Goal: Task Accomplishment & Management: Use online tool/utility

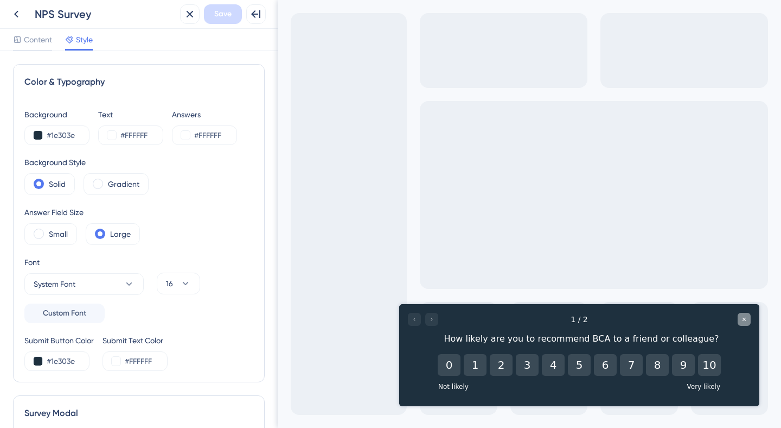
click at [747, 321] on icon "Close survey" at bounding box center [744, 319] width 7 height 7
click at [744, 322] on div "Close survey" at bounding box center [744, 319] width 13 height 13
click at [130, 186] on label "Gradient" at bounding box center [123, 183] width 31 height 13
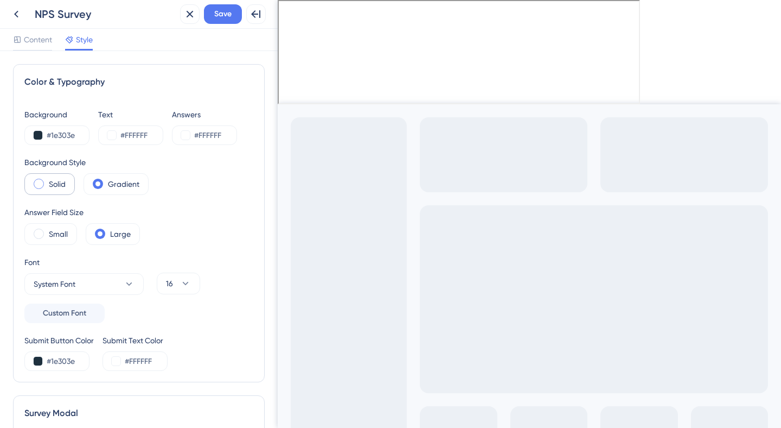
click at [62, 182] on label "Solid" at bounding box center [57, 183] width 17 height 13
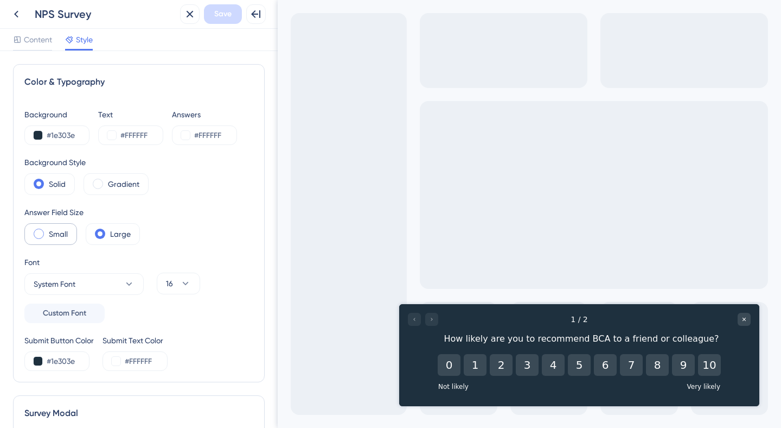
click at [60, 232] on label "Small" at bounding box center [58, 233] width 19 height 13
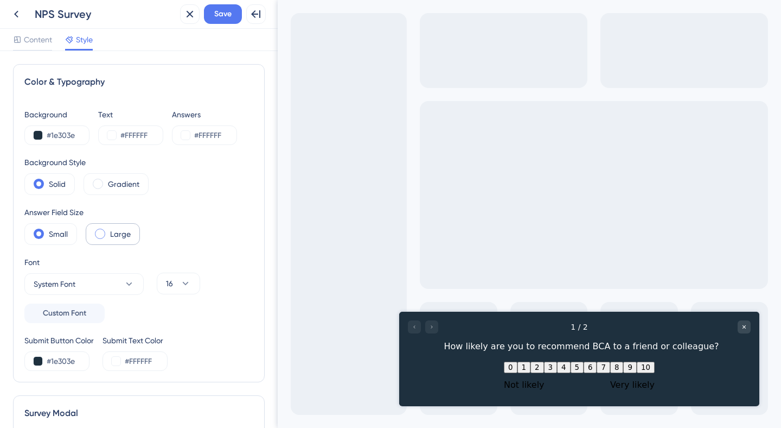
click at [106, 235] on div "Large" at bounding box center [113, 234] width 54 height 22
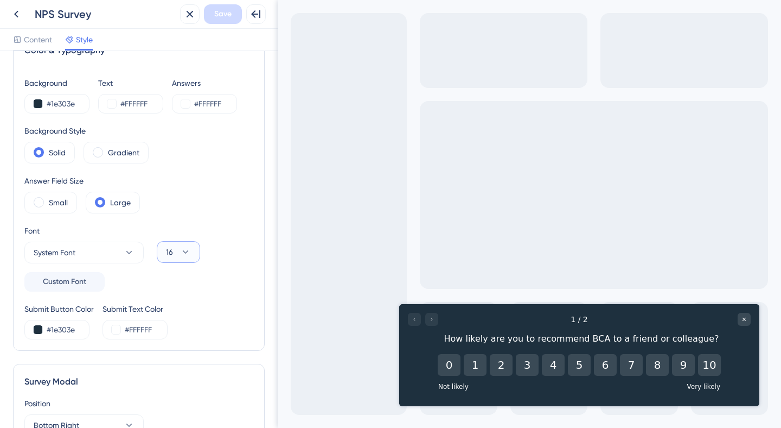
click at [189, 256] on icon at bounding box center [185, 251] width 11 height 11
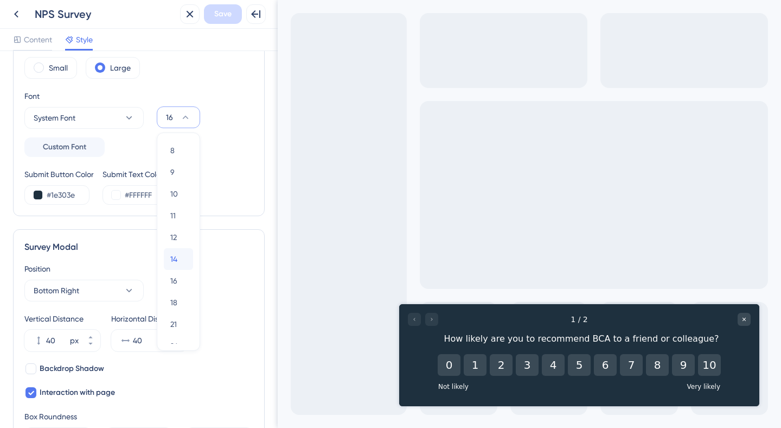
click at [177, 257] on span "14" at bounding box center [173, 258] width 7 height 13
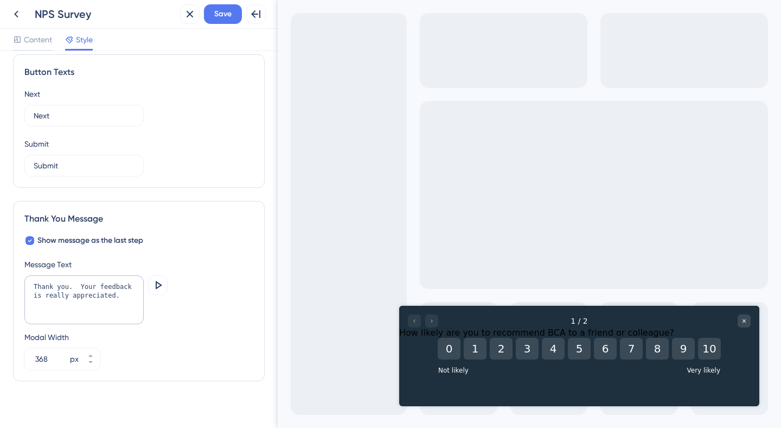
scroll to position [659, 0]
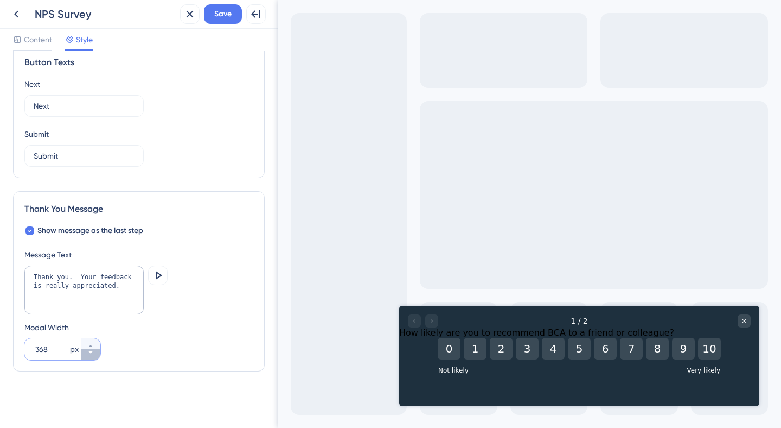
click at [88, 353] on icon at bounding box center [90, 352] width 7 height 7
click at [88, 345] on icon at bounding box center [90, 345] width 7 height 7
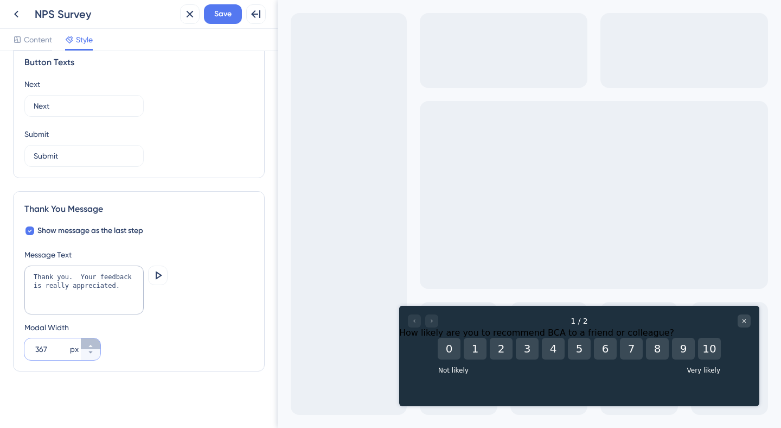
click at [88, 345] on icon at bounding box center [90, 345] width 7 height 7
type input "368"
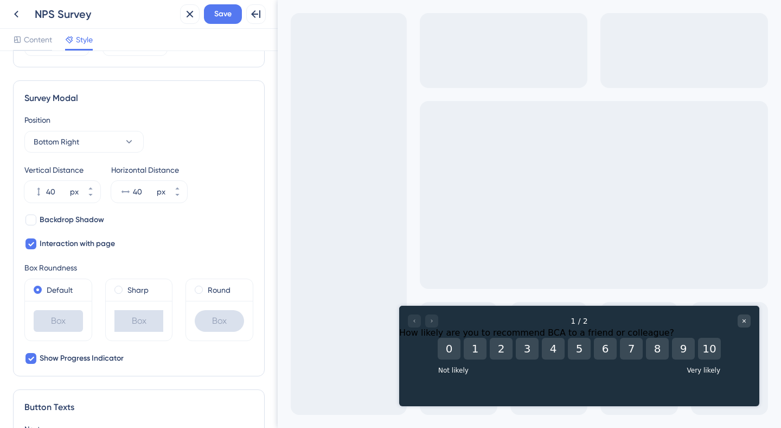
scroll to position [0, 0]
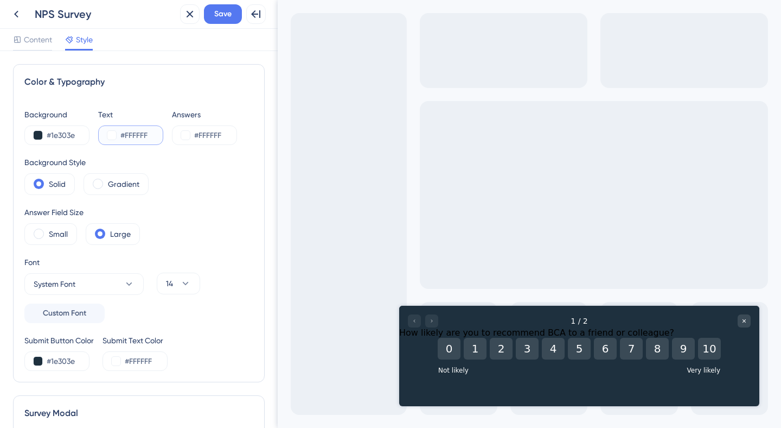
click at [137, 132] on input "#FFFFFF" at bounding box center [142, 135] width 44 height 13
paste input "EF6F8"
type input "#FEF6F8"
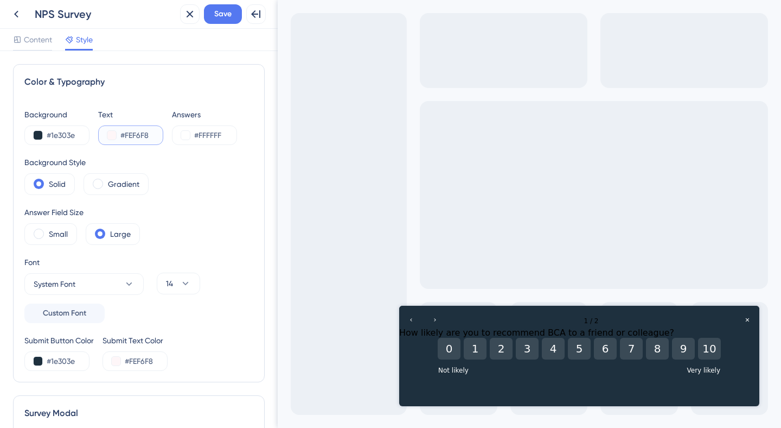
type input "#FEF6F8"
click at [209, 137] on input "#FFFFFF" at bounding box center [216, 135] width 44 height 13
paste input "EF6F8"
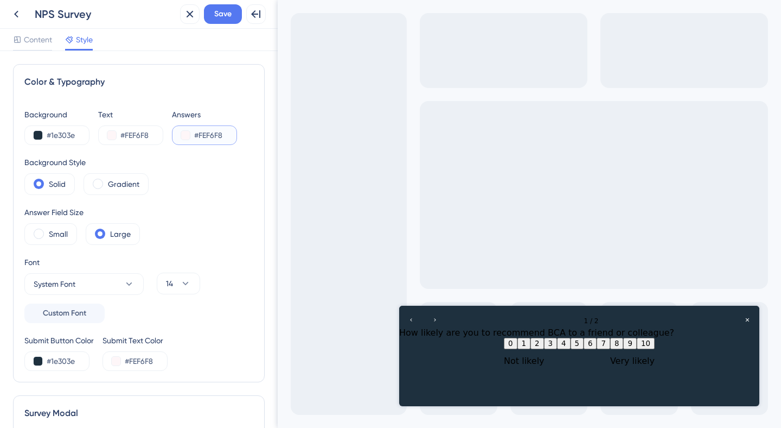
type input "#FEF6F8"
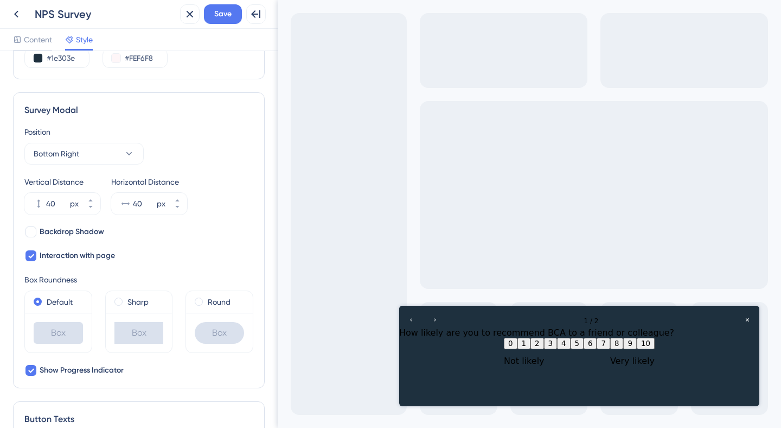
scroll to position [304, 0]
click at [61, 228] on span "Backdrop Shadow" at bounding box center [72, 230] width 65 height 13
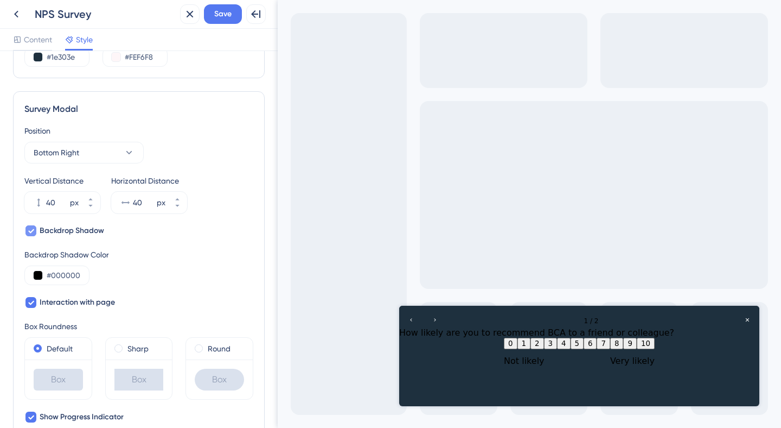
click at [61, 228] on span "Backdrop Shadow" at bounding box center [72, 230] width 65 height 13
checkbox input "false"
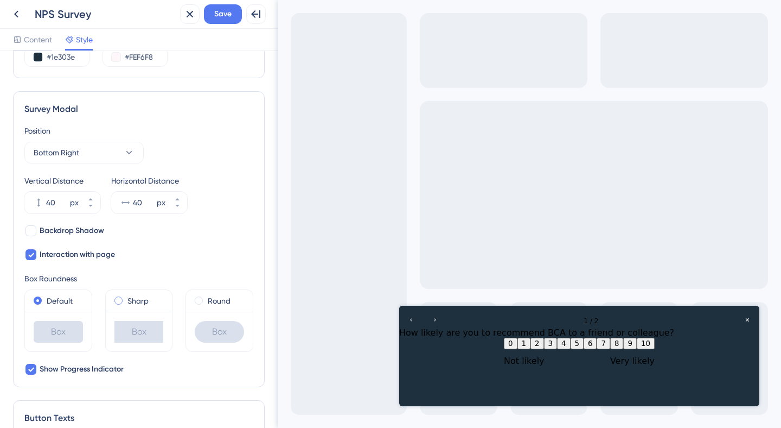
click at [118, 299] on span at bounding box center [118, 300] width 8 height 8
click at [126, 298] on input "radio" at bounding box center [126, 298] width 0 height 0
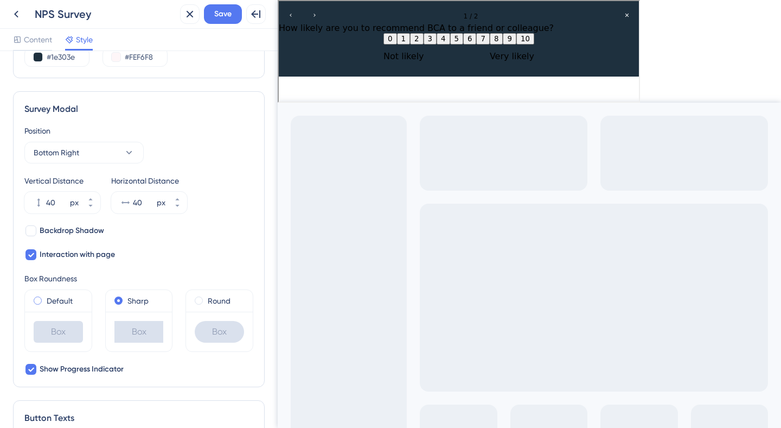
click at [67, 297] on label "Default" at bounding box center [60, 300] width 26 height 13
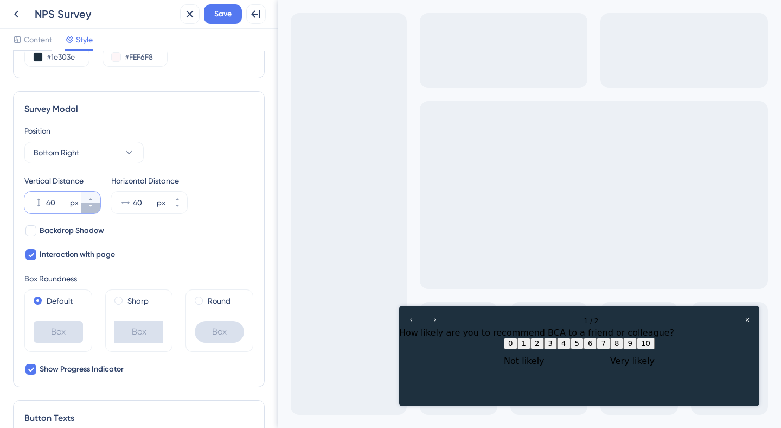
click at [94, 206] on button "40 px" at bounding box center [91, 207] width 20 height 11
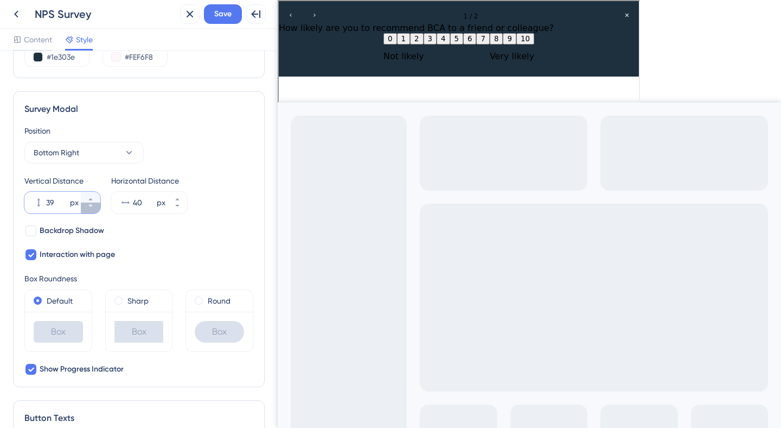
click at [94, 206] on button "39 px" at bounding box center [91, 207] width 20 height 11
click at [94, 206] on button "38 px" at bounding box center [91, 207] width 20 height 11
click at [94, 206] on button "37 px" at bounding box center [91, 207] width 20 height 11
click at [94, 206] on button "36 px" at bounding box center [91, 207] width 20 height 11
type input "35"
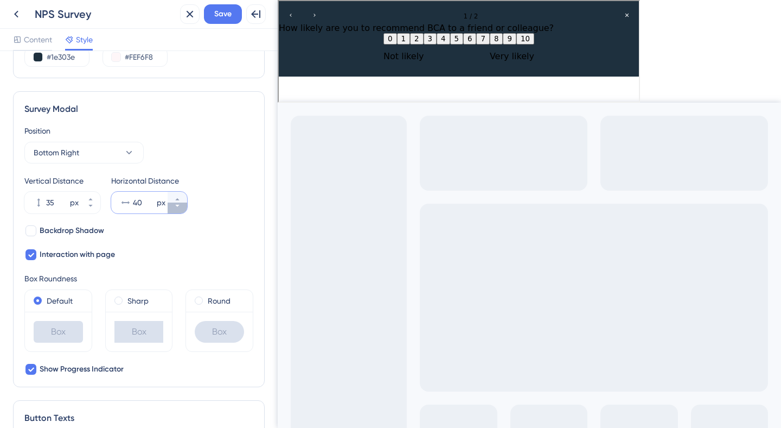
click at [180, 209] on button "40 px" at bounding box center [178, 207] width 20 height 11
click at [180, 209] on button "39 px" at bounding box center [178, 207] width 20 height 11
click at [180, 209] on button "38 px" at bounding box center [178, 207] width 20 height 11
click at [180, 209] on button "37 px" at bounding box center [178, 207] width 20 height 11
click at [180, 209] on button "36 px" at bounding box center [178, 207] width 20 height 11
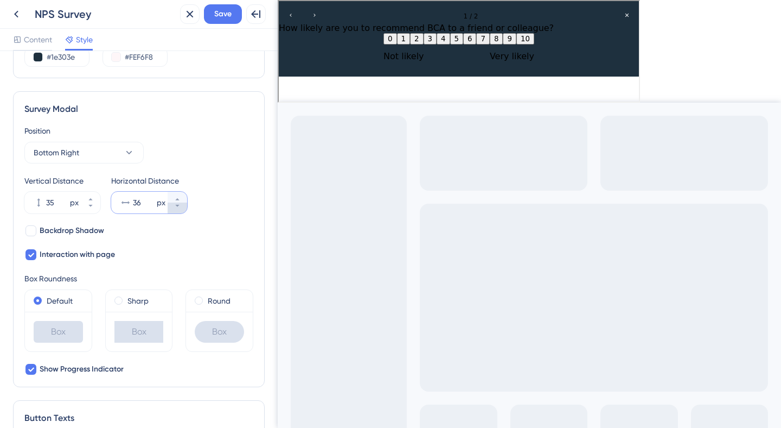
type input "35"
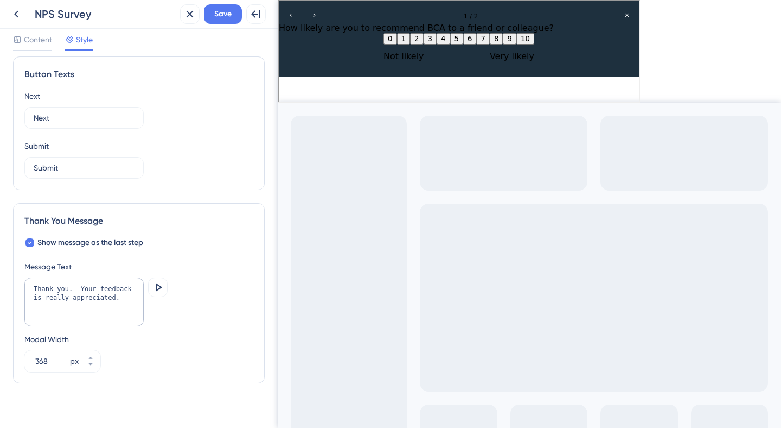
scroll to position [659, 0]
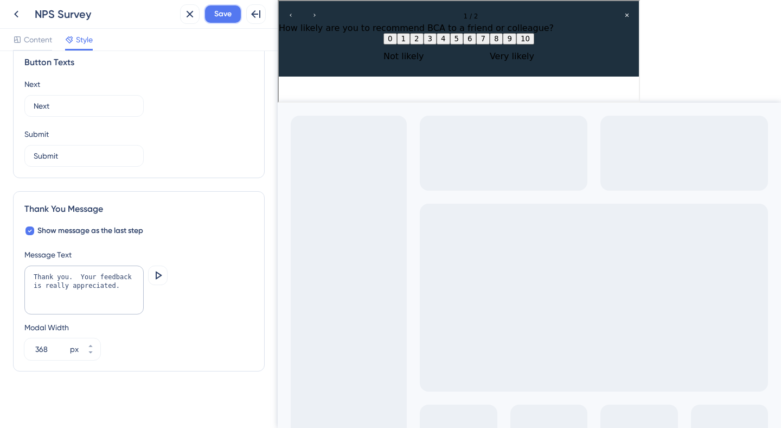
click at [230, 12] on span "Save" at bounding box center [222, 14] width 17 height 13
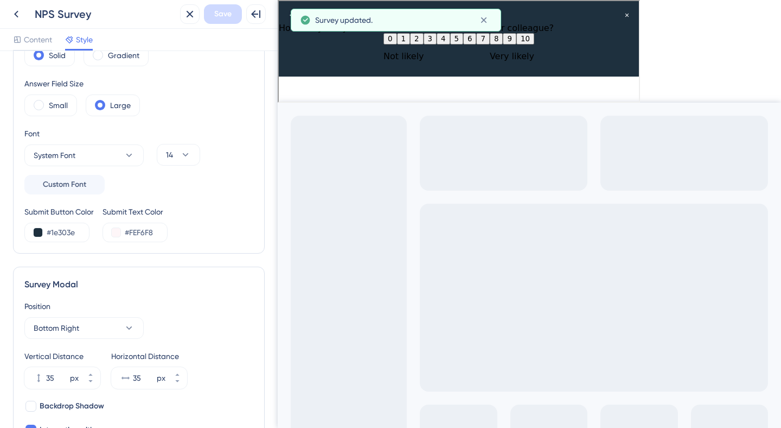
scroll to position [0, 0]
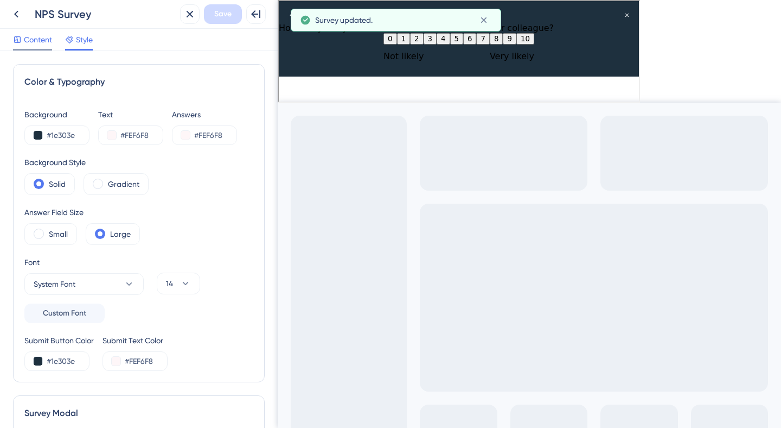
click at [43, 36] on span "Content" at bounding box center [38, 39] width 28 height 13
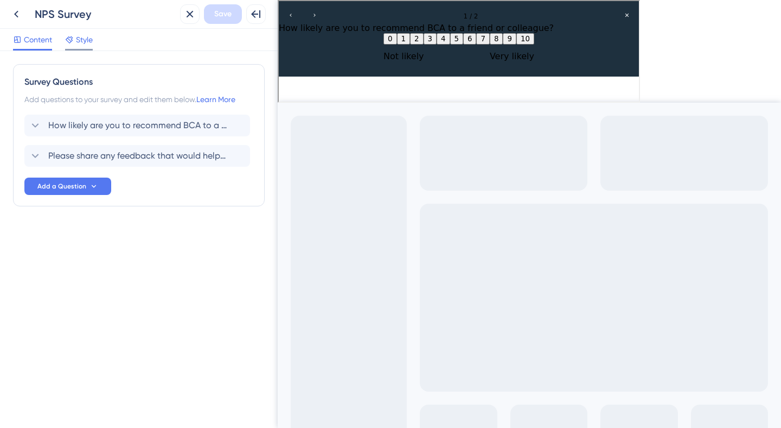
click at [82, 41] on span "Style" at bounding box center [84, 39] width 17 height 13
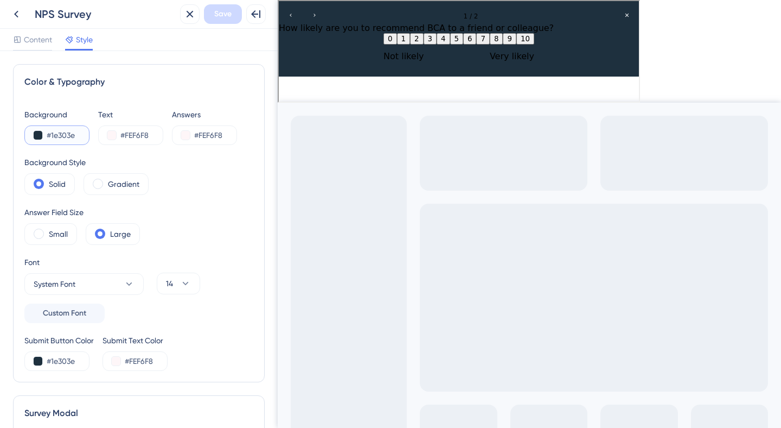
click at [37, 137] on button at bounding box center [38, 135] width 9 height 9
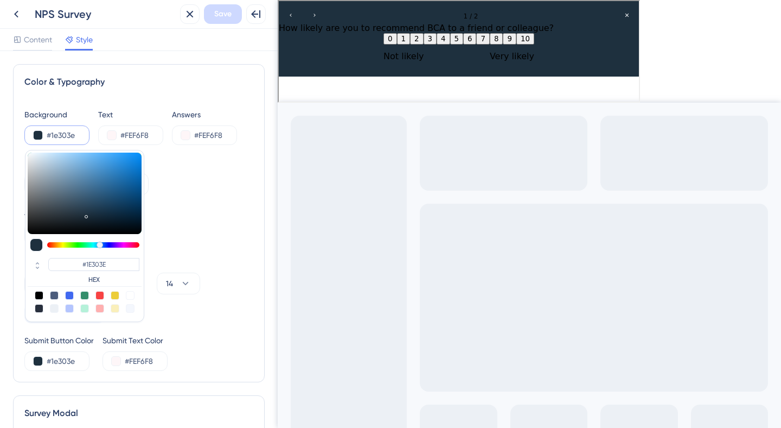
click at [62, 134] on input "#1e303e" at bounding box center [69, 135] width 44 height 13
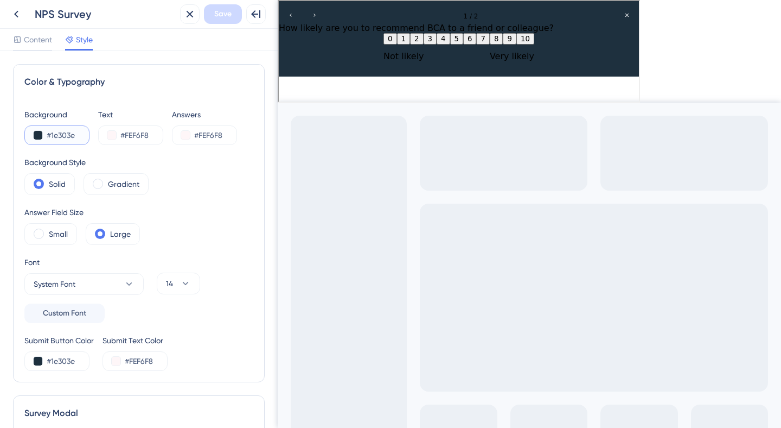
click at [62, 134] on input "#1e303e" at bounding box center [69, 135] width 44 height 13
paste input "A2A36"
type input "#1A2A36"
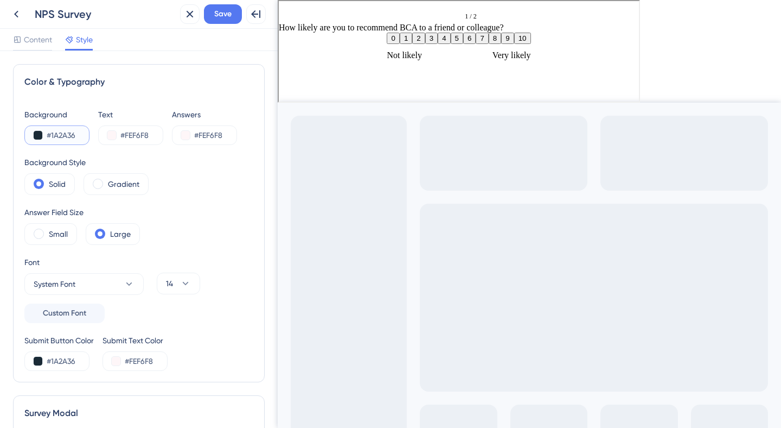
type input "#1A2A36"
click at [102, 156] on div "Background Style" at bounding box center [86, 162] width 124 height 13
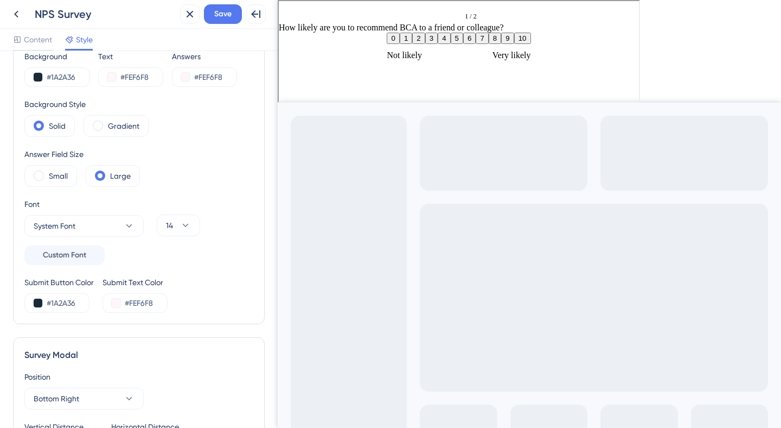
scroll to position [73, 0]
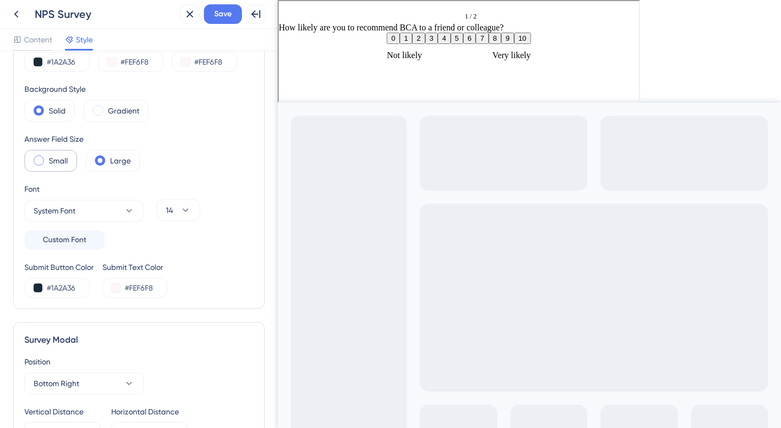
click at [54, 163] on label "Small" at bounding box center [58, 160] width 19 height 13
click at [118, 167] on div "Large" at bounding box center [113, 161] width 54 height 22
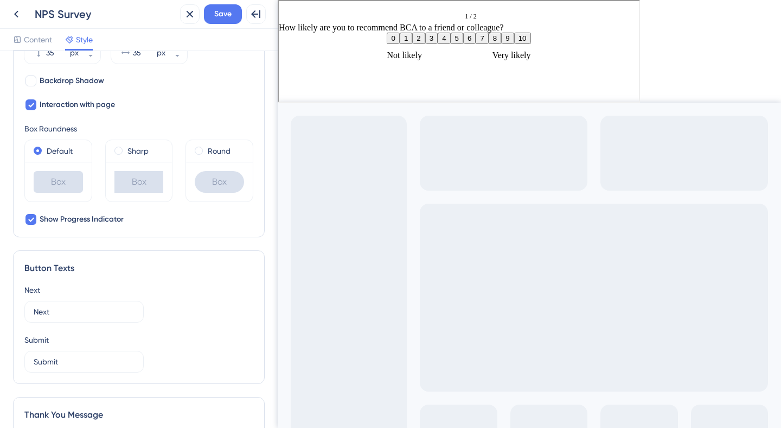
scroll to position [0, 0]
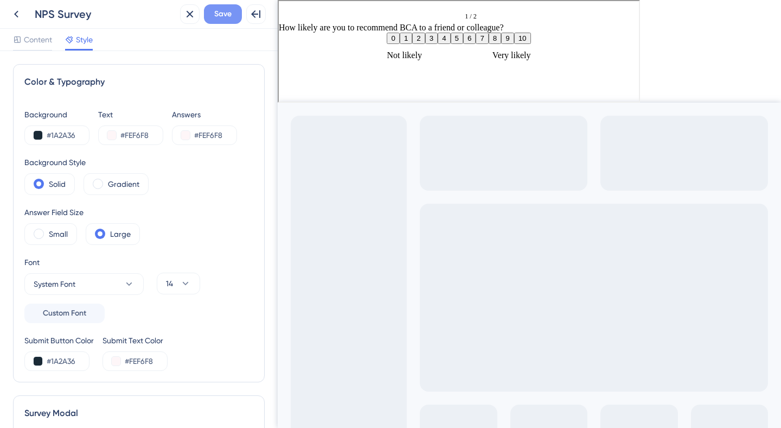
click at [227, 13] on span "Save" at bounding box center [222, 14] width 17 height 13
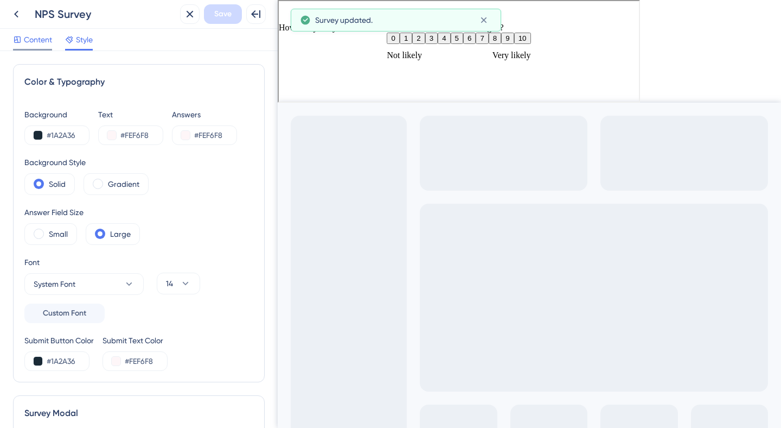
click at [42, 35] on span "Content" at bounding box center [38, 39] width 28 height 13
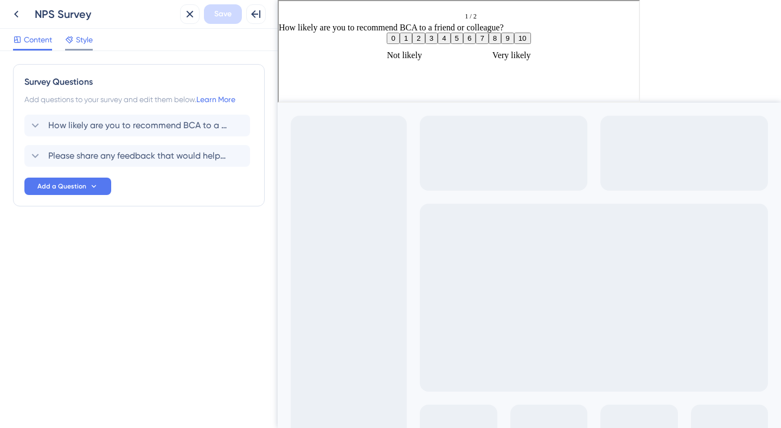
click at [82, 39] on span "Style" at bounding box center [84, 39] width 17 height 13
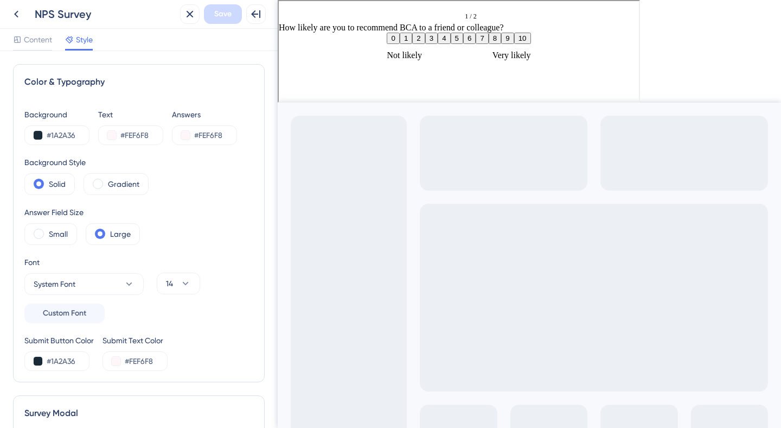
click at [513, 43] on button "9" at bounding box center [506, 36] width 12 height 11
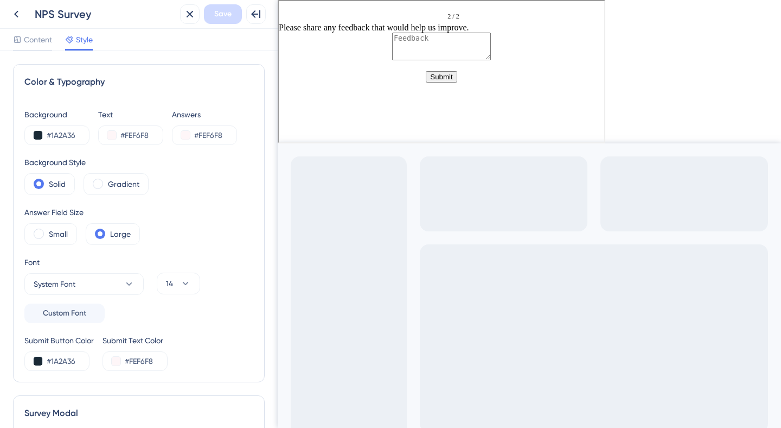
click at [420, 59] on textarea at bounding box center [440, 45] width 99 height 28
type textarea "jhjhj"
click at [16, 15] on icon at bounding box center [16, 14] width 4 height 7
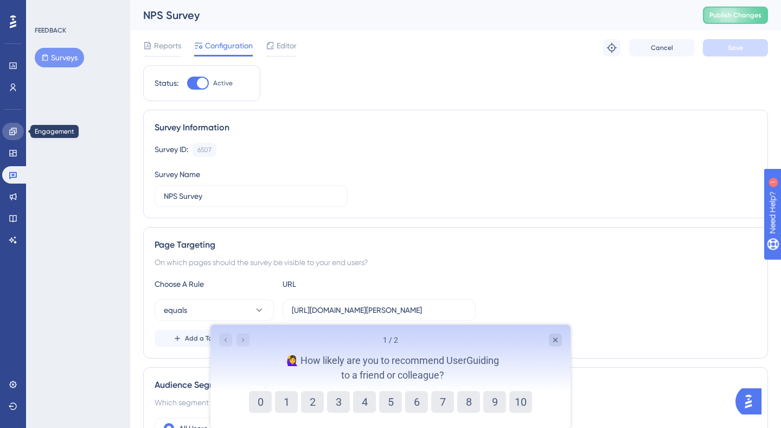
click at [11, 132] on icon at bounding box center [12, 131] width 7 height 7
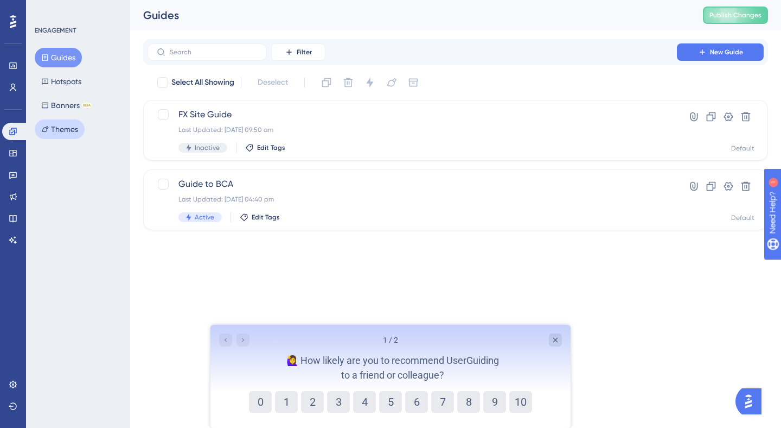
click at [49, 127] on button "Themes" at bounding box center [60, 129] width 50 height 20
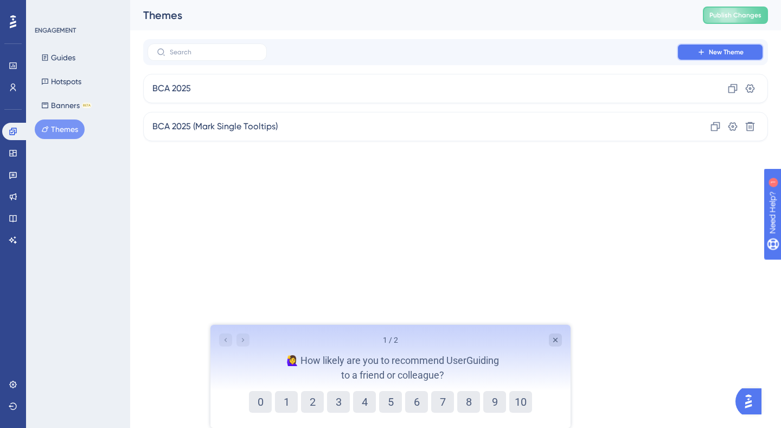
click at [719, 53] on span "New Theme" at bounding box center [726, 52] width 35 height 9
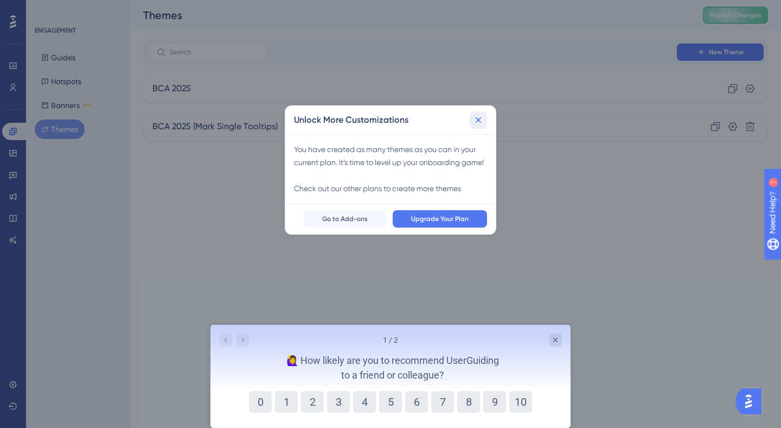
click at [474, 118] on icon at bounding box center [478, 119] width 11 height 11
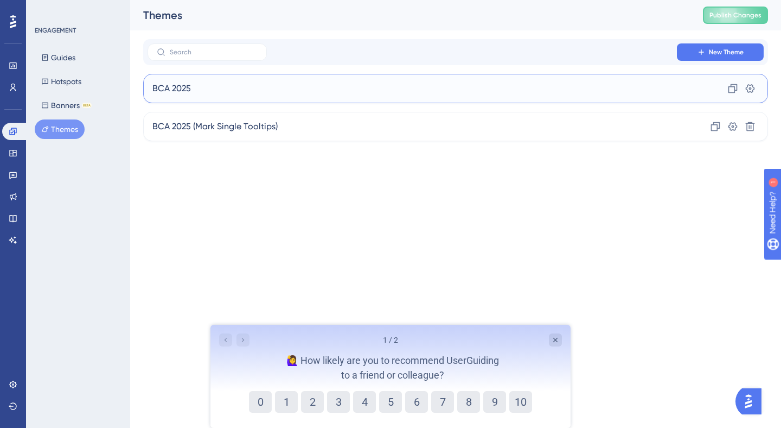
click at [394, 91] on div "BCA 2025 Clone Settings" at bounding box center [455, 88] width 625 height 29
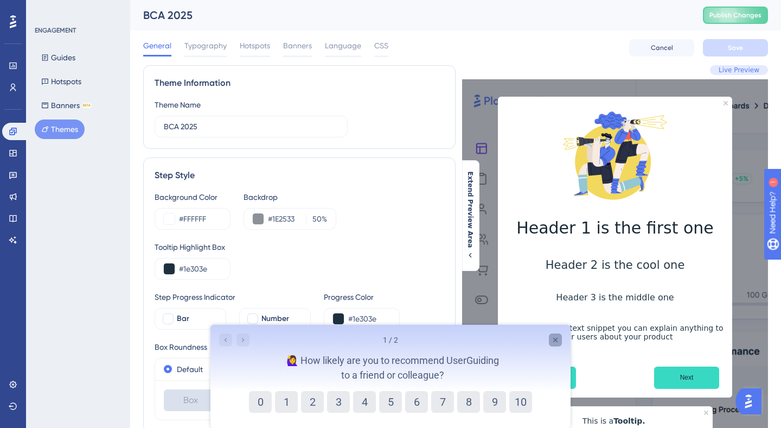
click at [559, 341] on icon "Close survey" at bounding box center [555, 339] width 9 height 9
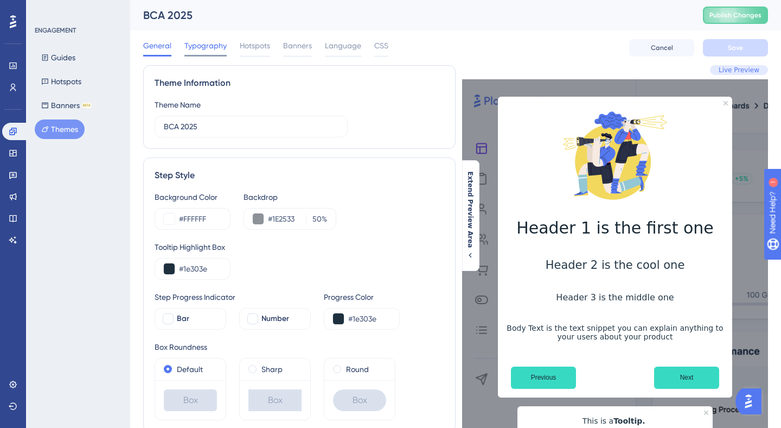
click at [202, 50] on span "Typography" at bounding box center [205, 45] width 42 height 13
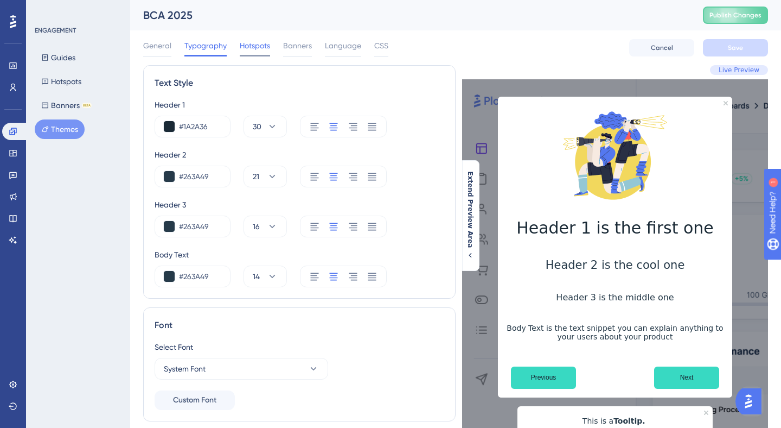
click at [256, 52] on div "Hotspots" at bounding box center [255, 47] width 30 height 17
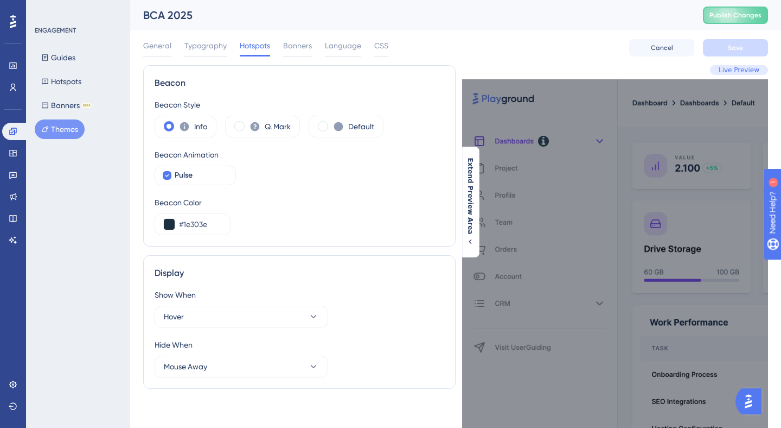
click at [321, 60] on div "General Typography Hotspots Banners Language CSS Cancel Save" at bounding box center [455, 47] width 625 height 35
click at [305, 43] on span "Banners" at bounding box center [297, 45] width 29 height 13
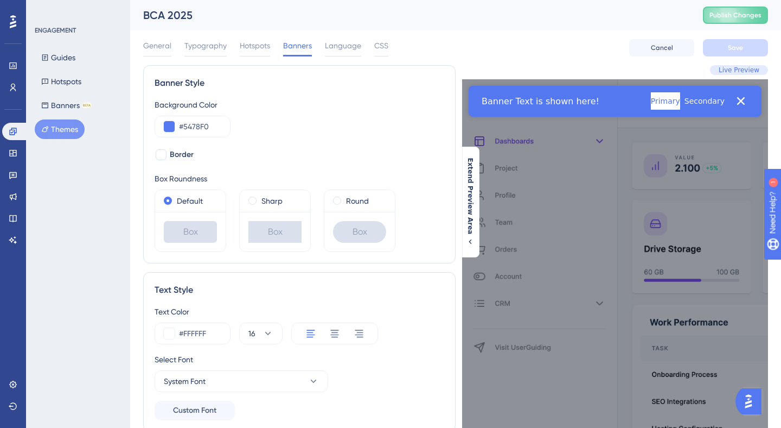
click at [362, 52] on div "General Typography Hotspots Banners Language CSS" at bounding box center [265, 47] width 245 height 17
click at [353, 47] on span "Language" at bounding box center [343, 45] width 36 height 13
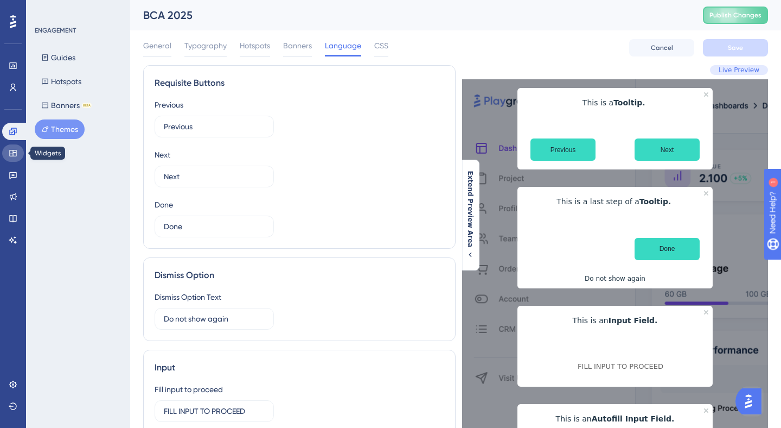
click at [11, 150] on icon at bounding box center [13, 153] width 9 height 9
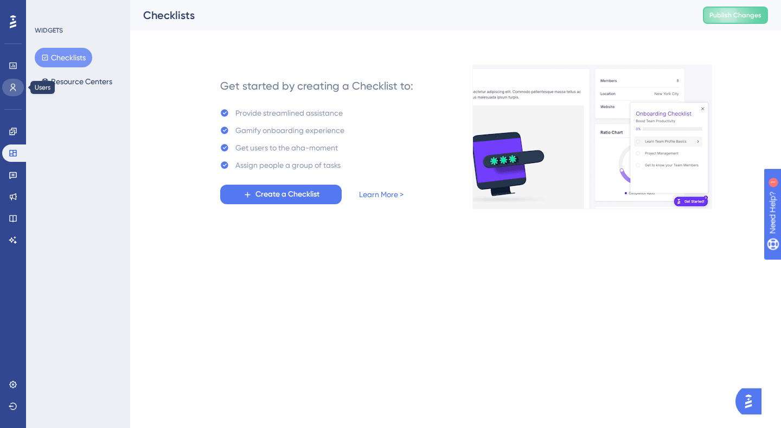
click at [17, 88] on icon at bounding box center [13, 87] width 9 height 9
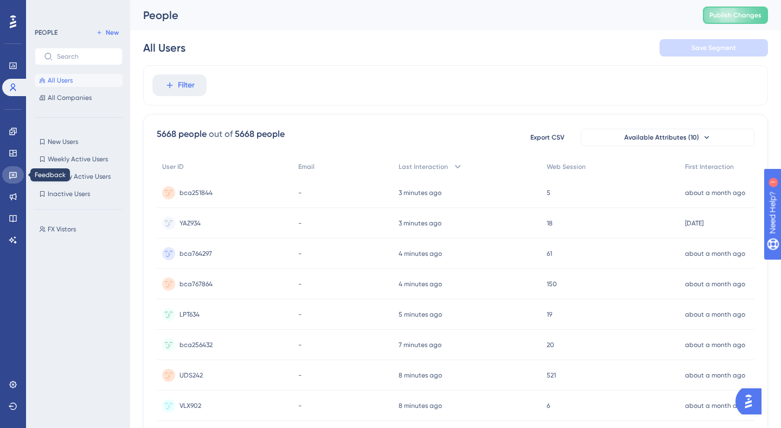
click at [13, 174] on icon at bounding box center [13, 174] width 9 height 9
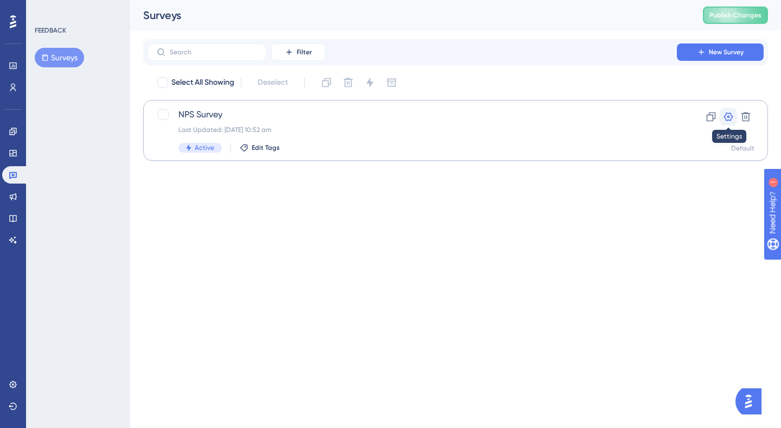
click at [728, 122] on button at bounding box center [728, 116] width 17 height 17
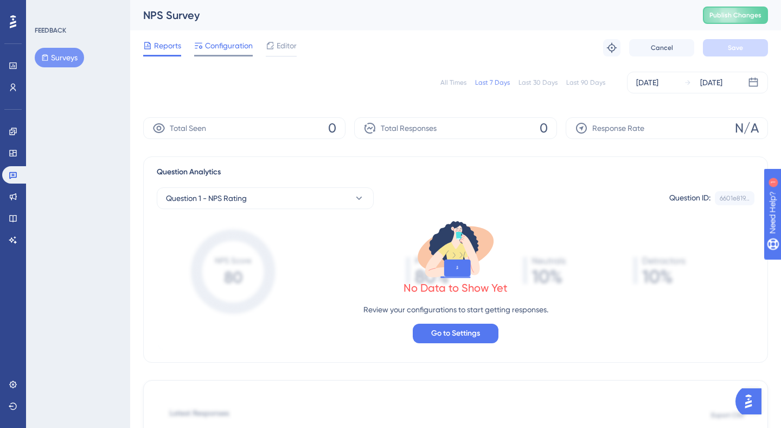
click at [244, 50] on span "Configuration" at bounding box center [229, 45] width 48 height 13
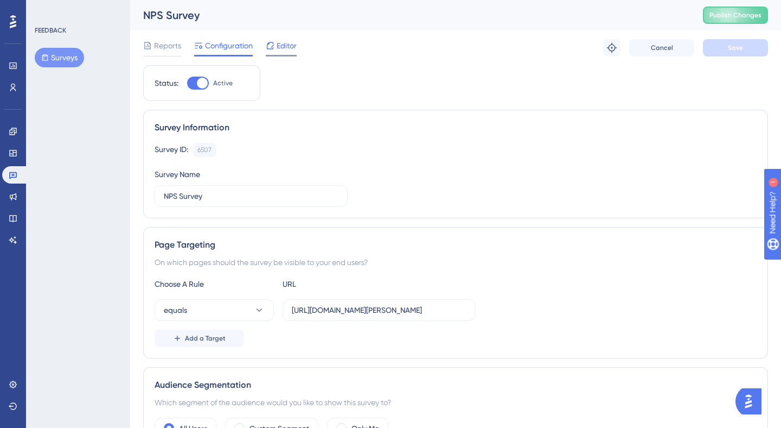
click at [281, 53] on div "Editor" at bounding box center [281, 47] width 31 height 17
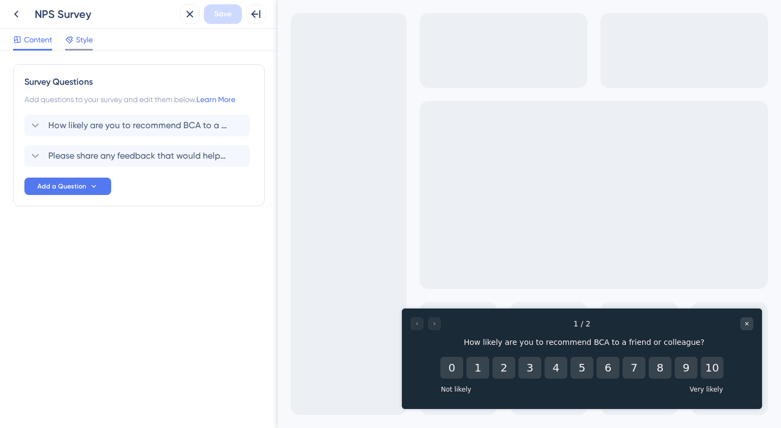
click at [79, 47] on div "Style" at bounding box center [79, 41] width 28 height 17
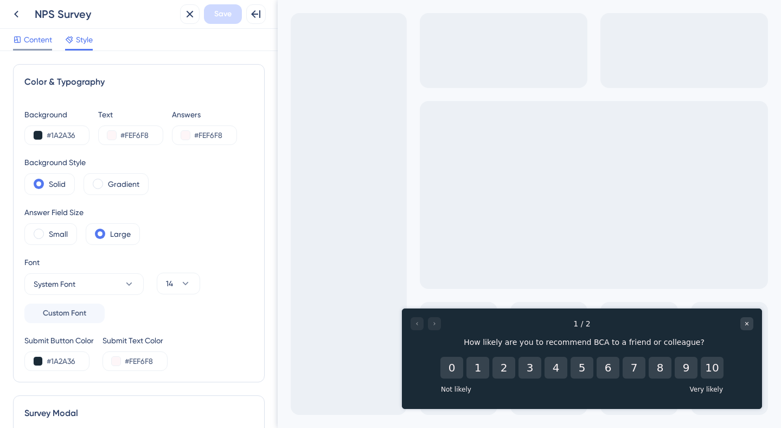
click at [41, 40] on span "Content" at bounding box center [38, 39] width 28 height 13
